Goal: Task Accomplishment & Management: Use online tool/utility

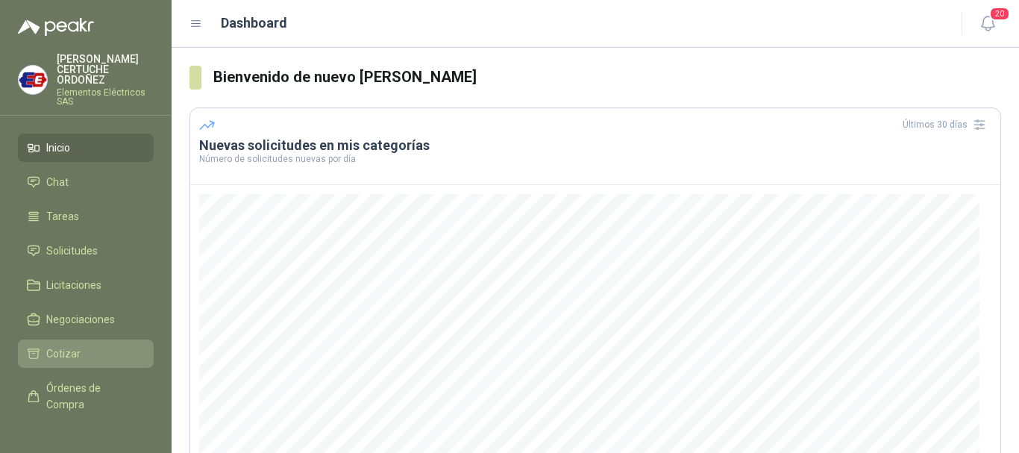
click at [75, 351] on span "Cotizar" at bounding box center [63, 353] width 34 height 16
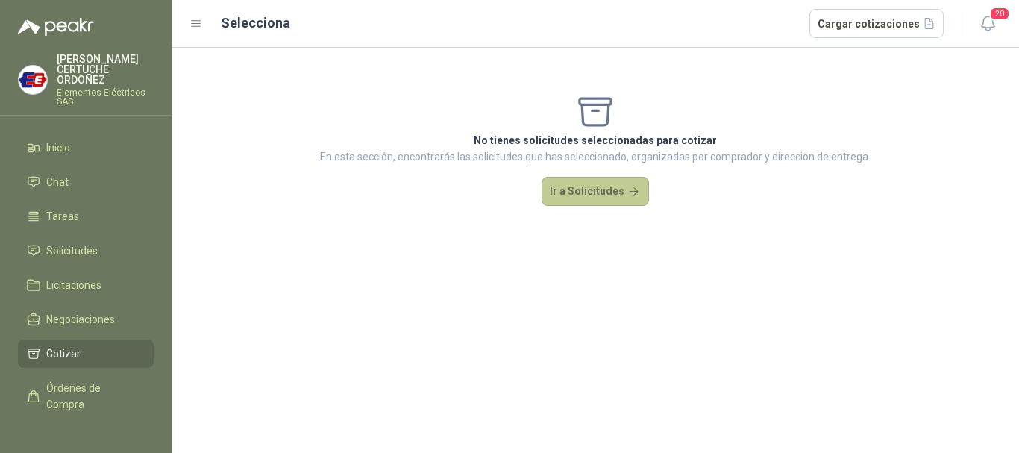
click at [569, 195] on button "Ir a Solicitudes" at bounding box center [594, 192] width 107 height 30
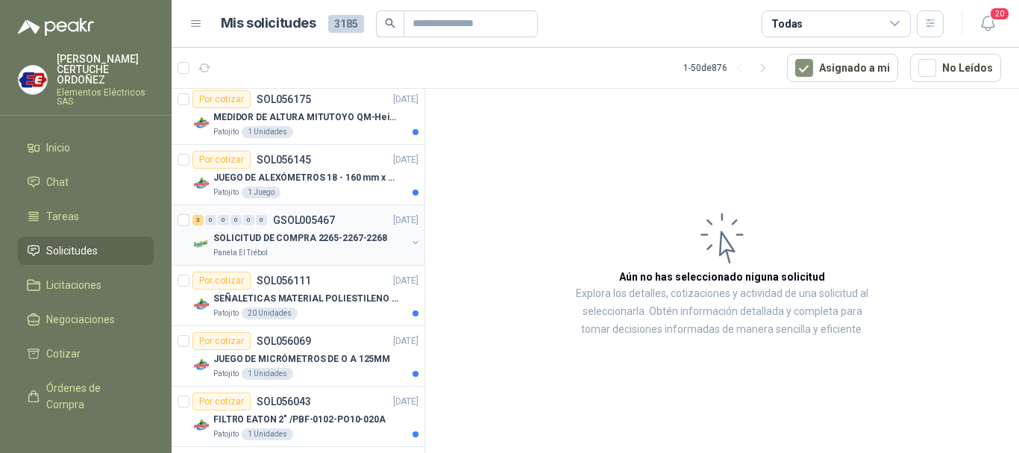
scroll to position [298, 0]
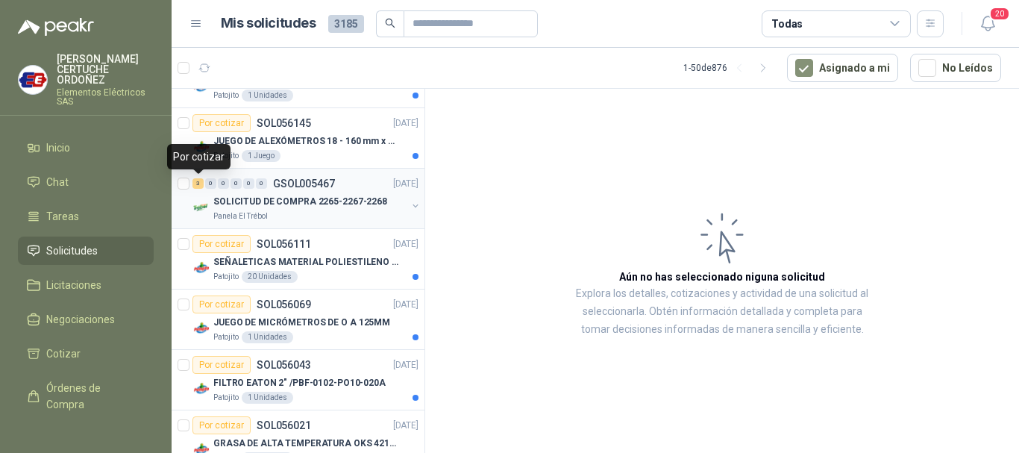
click at [203, 186] on div "3" at bounding box center [197, 183] width 11 height 10
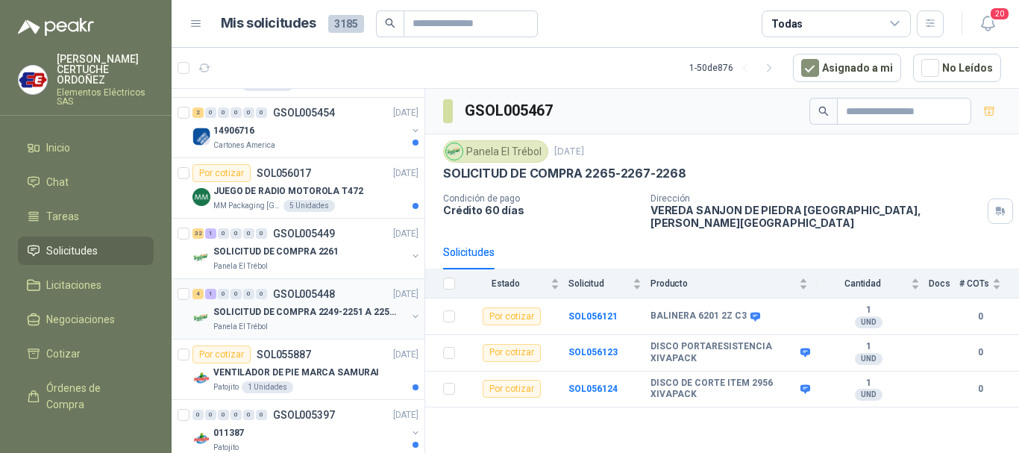
scroll to position [597, 0]
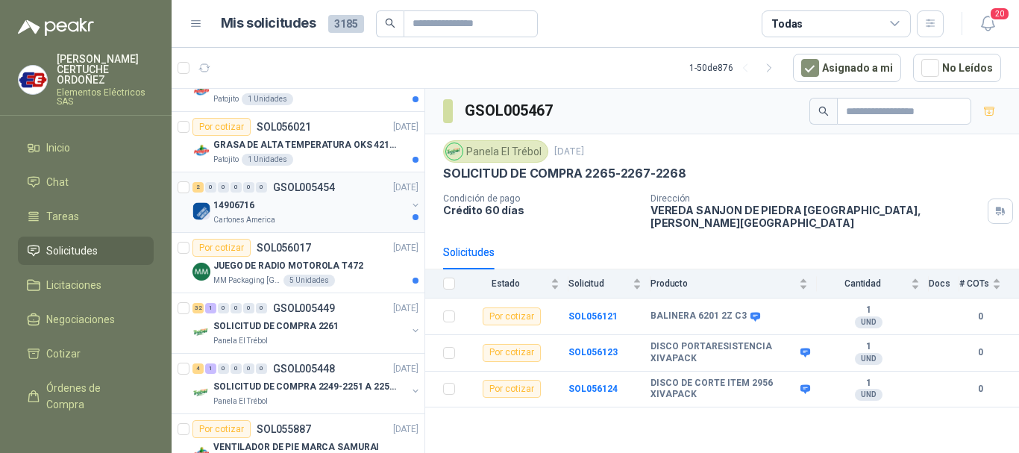
click at [201, 189] on div "2" at bounding box center [197, 187] width 11 height 10
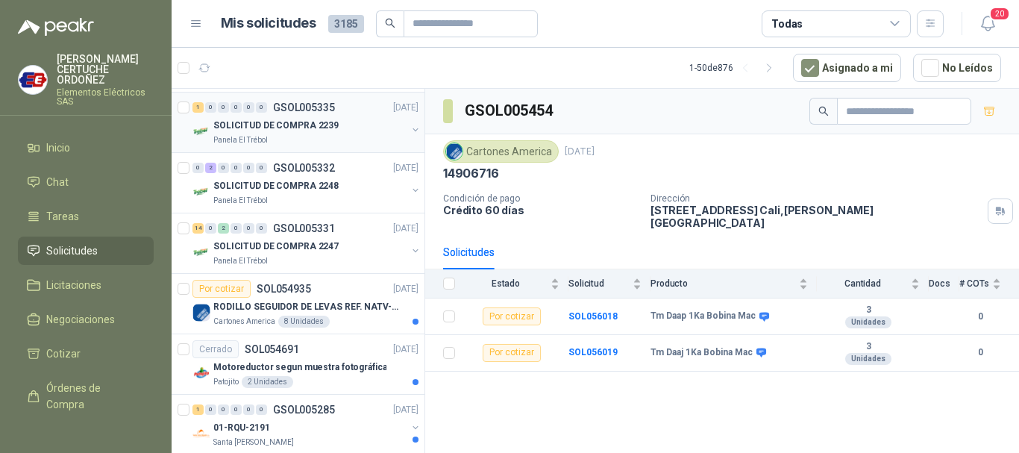
scroll to position [1118, 0]
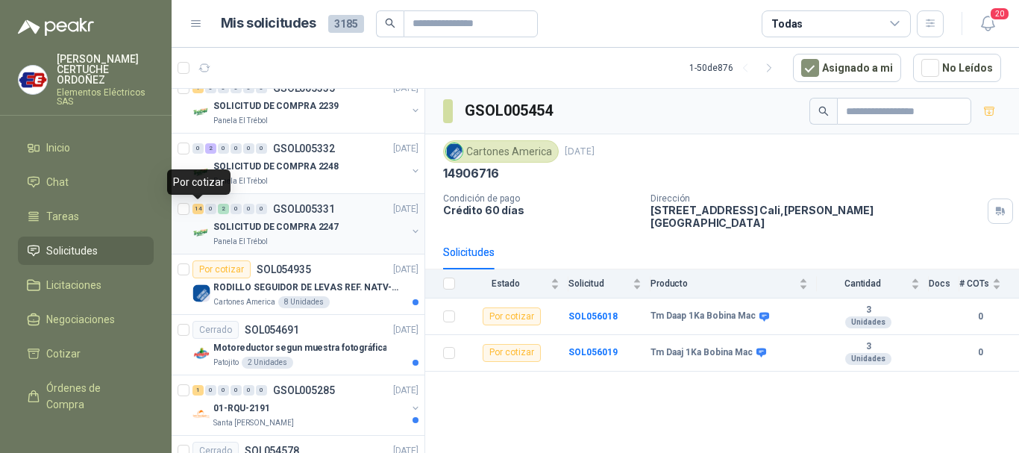
click at [196, 207] on div "14" at bounding box center [197, 209] width 11 height 10
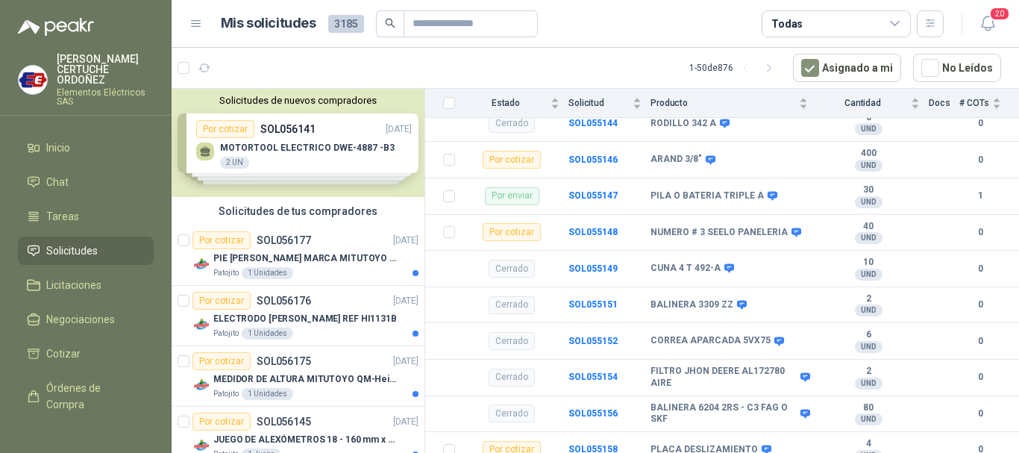
click at [268, 148] on div "Solicitudes de nuevos compradores Por cotizar SOL056141 [DATE] MOTORTOOL ELECTR…" at bounding box center [297, 143] width 253 height 108
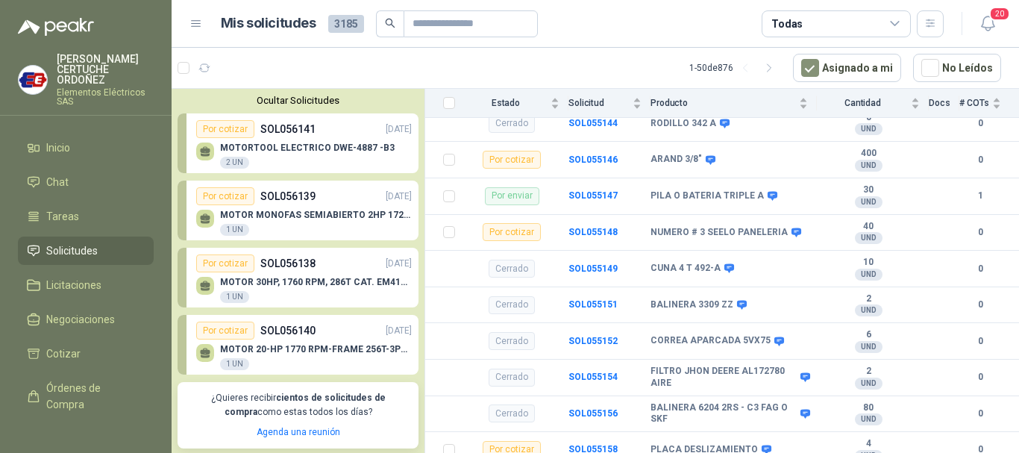
click at [299, 234] on div "MOTOR MONOFAS SEMIABIERTO 2HP 1720RPM 1 UN" at bounding box center [316, 223] width 192 height 27
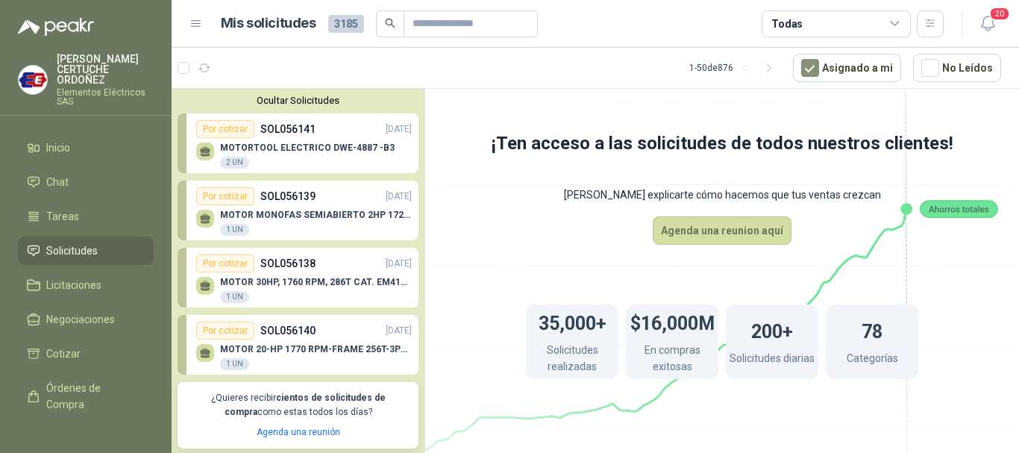
click at [285, 161] on div "MOTORTOOL ELECTRICO DWE-4887 -B3 2 UN" at bounding box center [307, 155] width 174 height 27
